Goal: Transaction & Acquisition: Purchase product/service

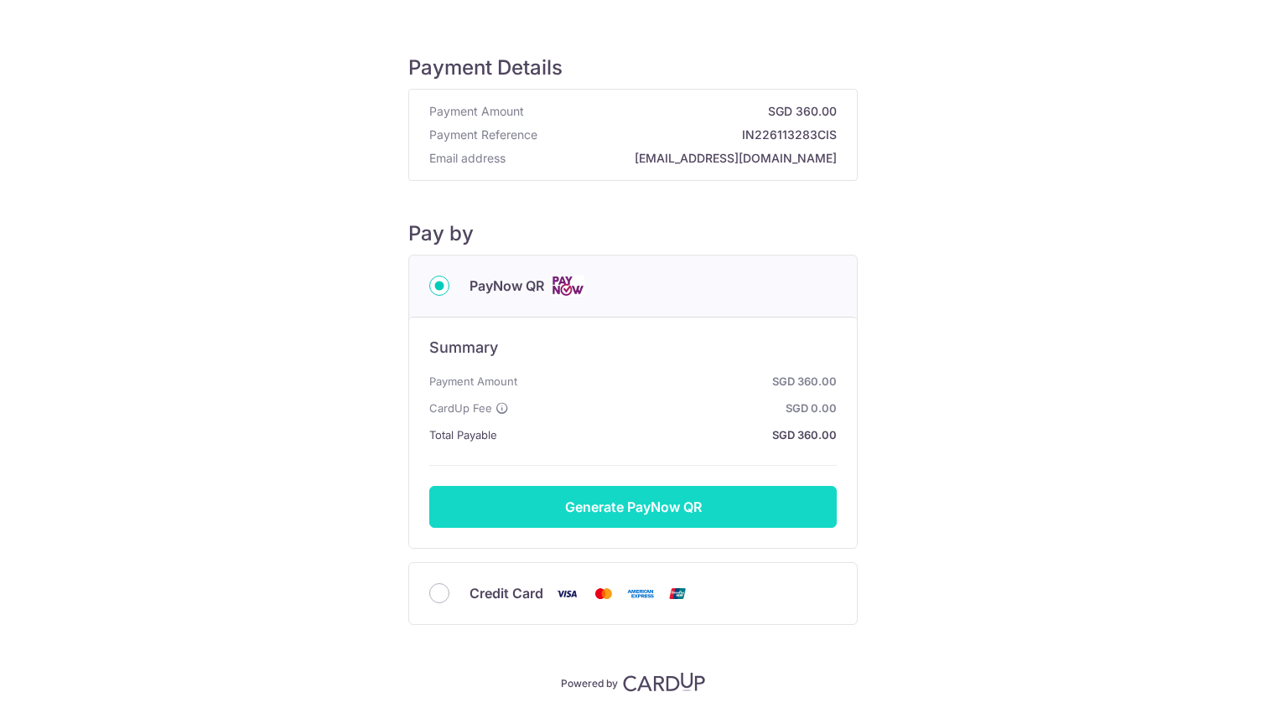
click at [575, 521] on button "Generate PayNow QR" at bounding box center [632, 507] width 407 height 42
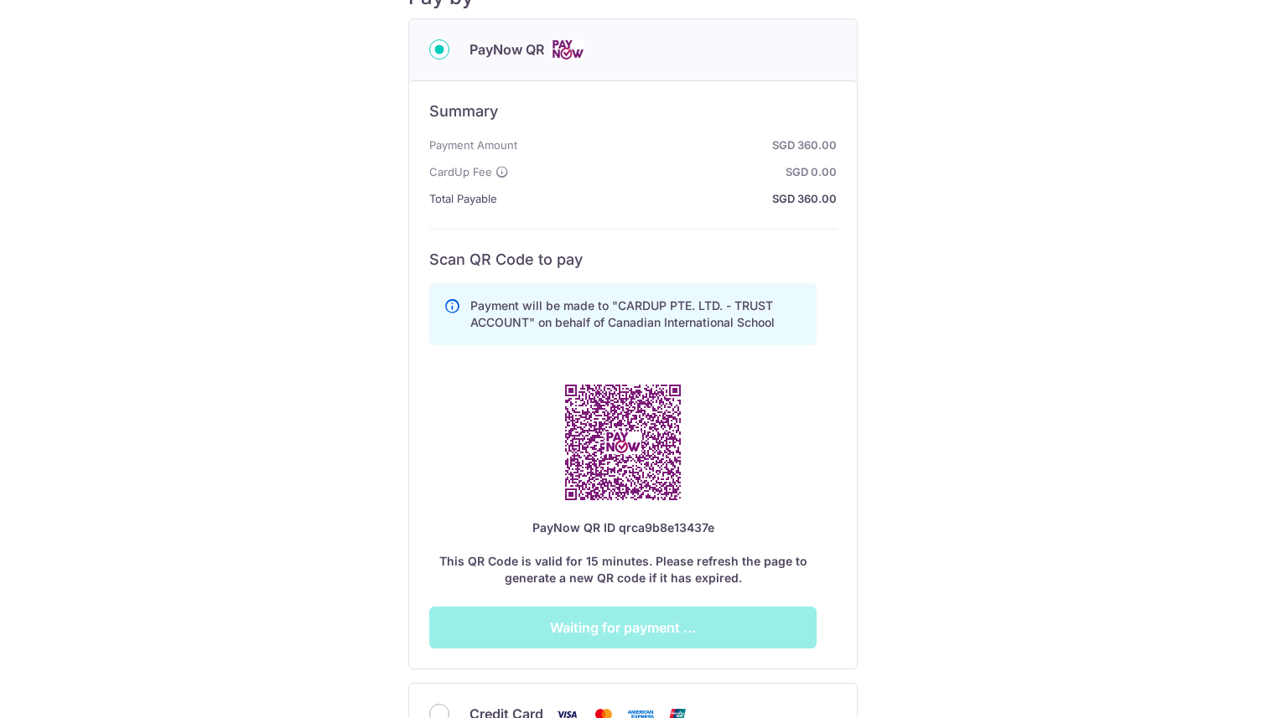
scroll to position [237, 0]
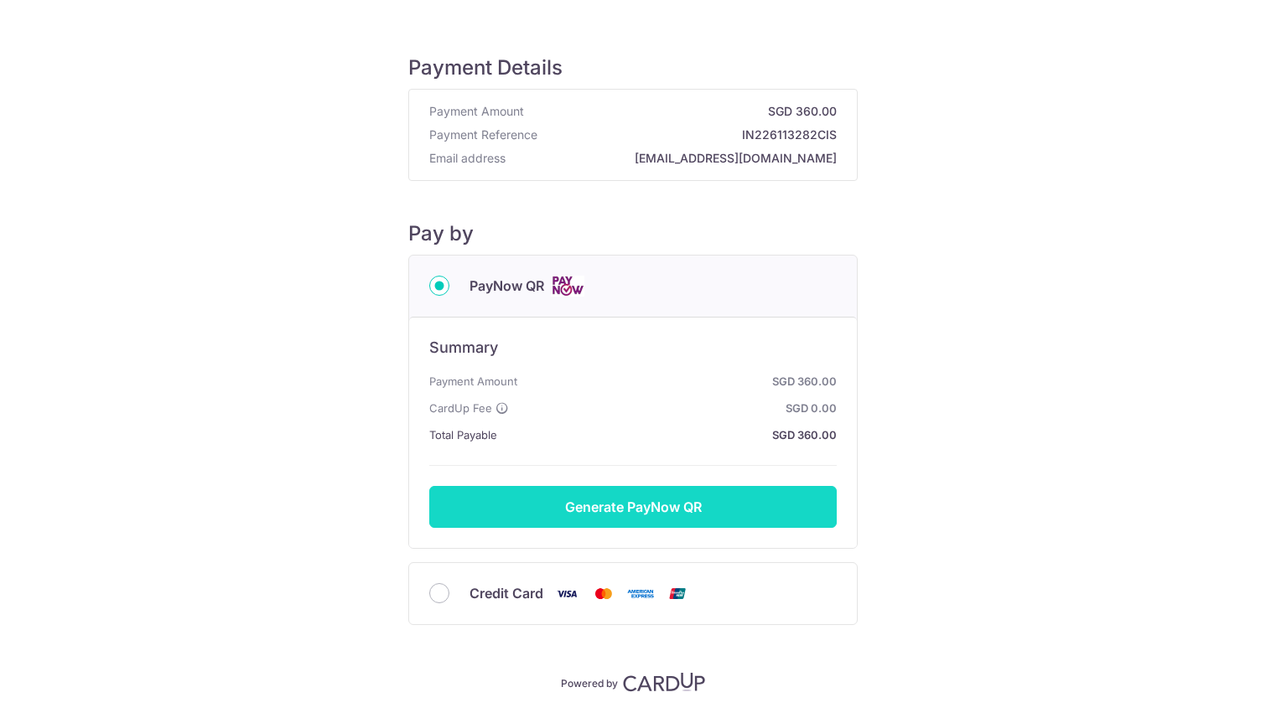
click at [537, 492] on button "Generate PayNow QR" at bounding box center [632, 507] width 407 height 42
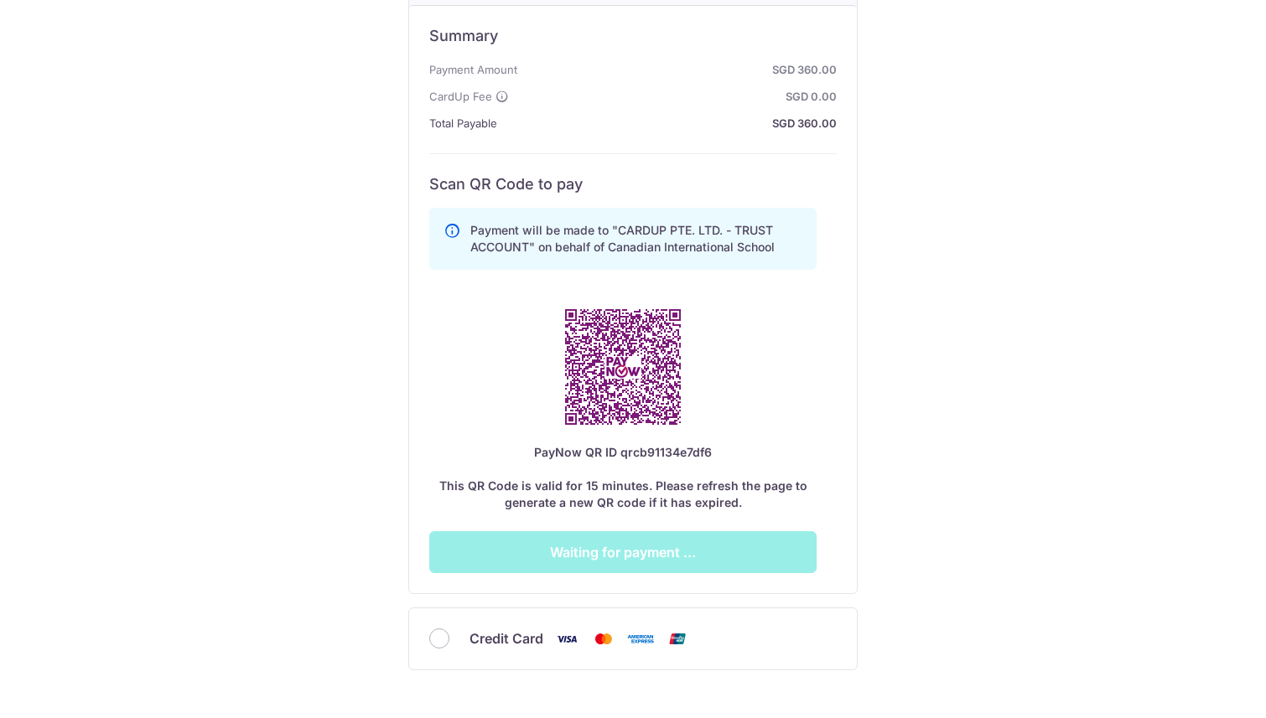
scroll to position [322, 0]
